Goal: Navigation & Orientation: Find specific page/section

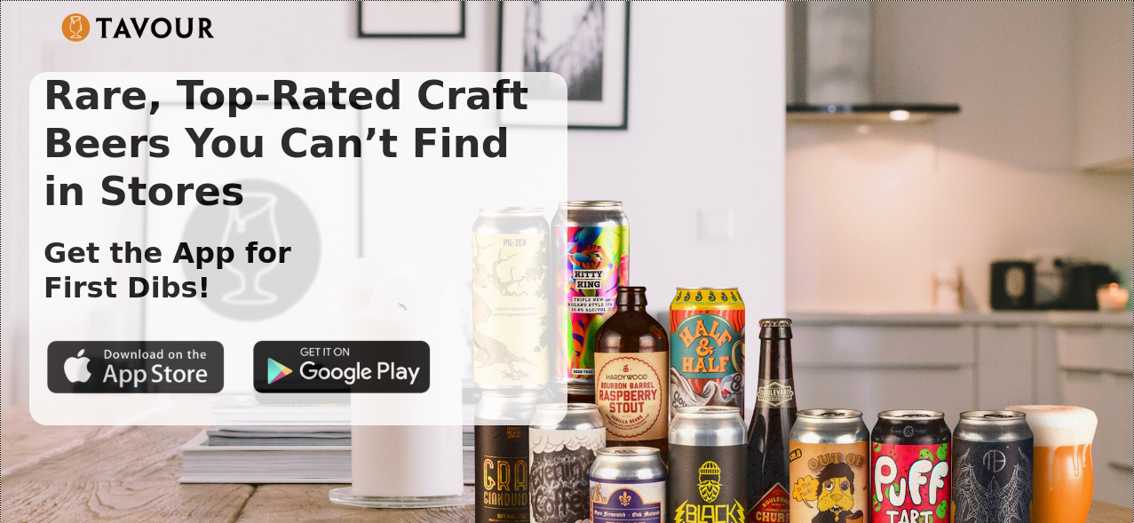
click at [112, 369] on img at bounding box center [136, 366] width 178 height 53
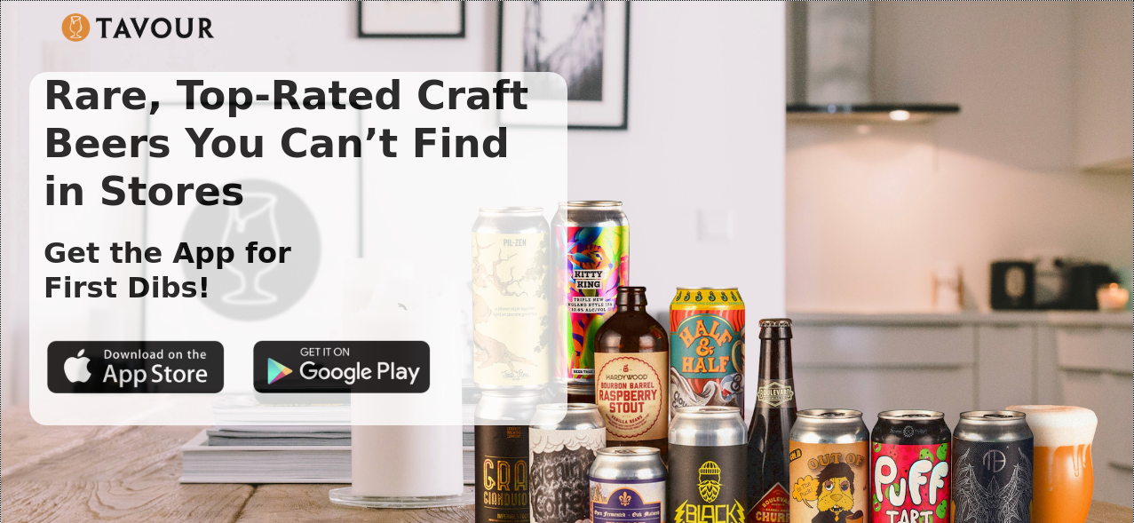
click at [123, 25] on img at bounding box center [138, 27] width 154 height 28
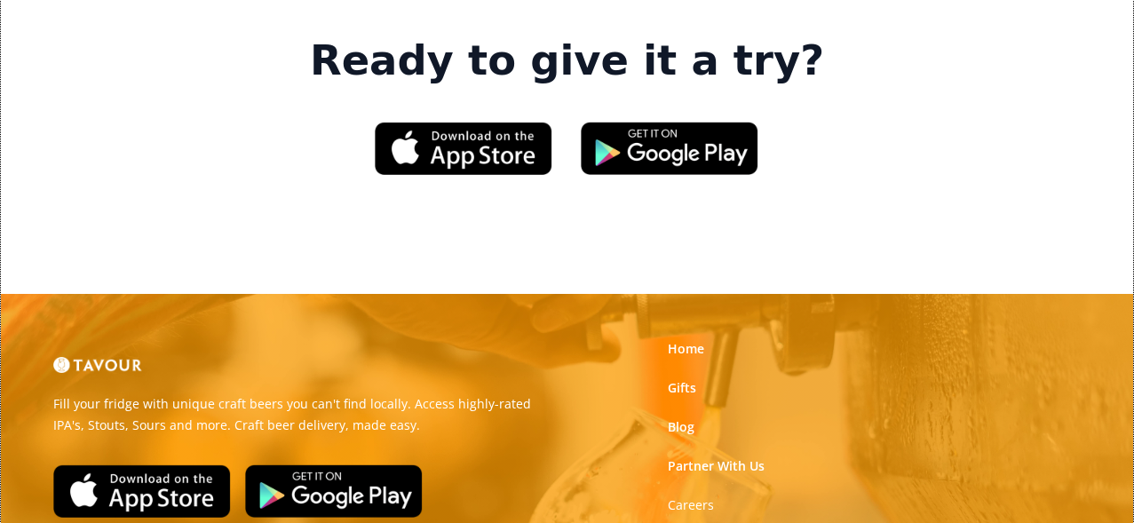
scroll to position [2724, 0]
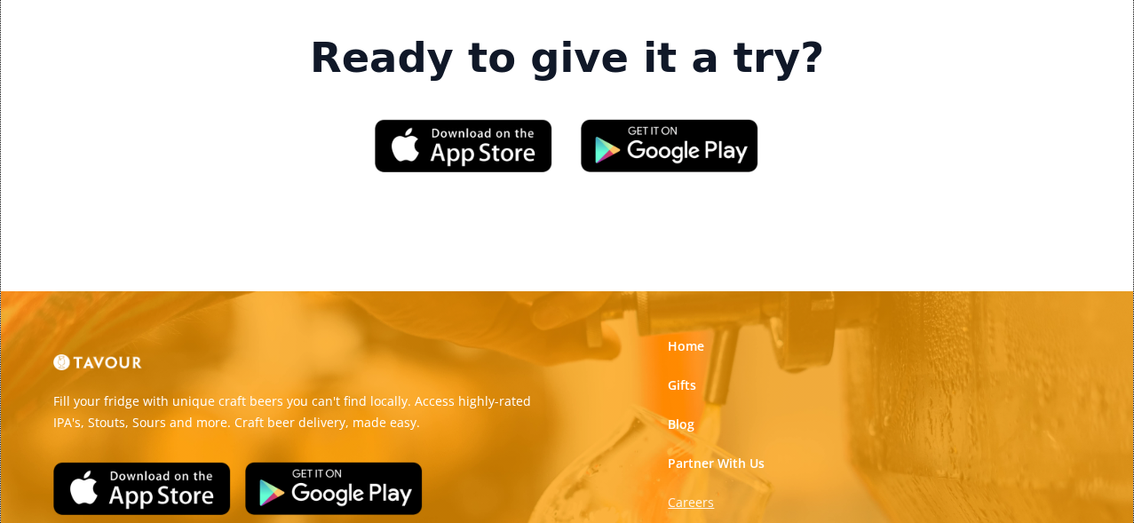
click at [697, 494] on strong "Careers" at bounding box center [691, 502] width 46 height 17
